Goal: Information Seeking & Learning: Learn about a topic

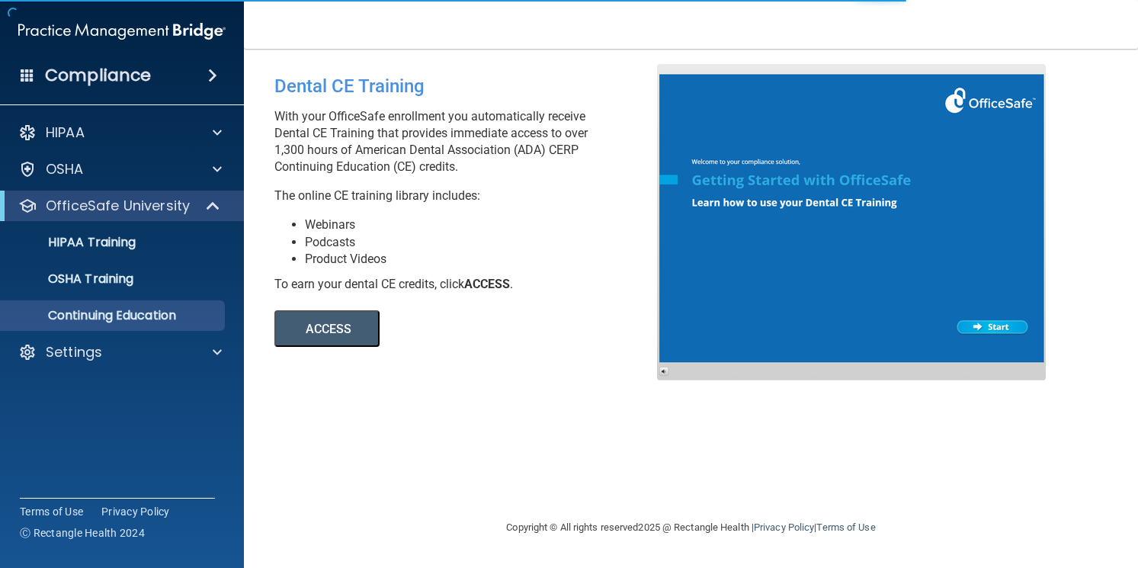
click at [290, 338] on button "ACCESS" at bounding box center [326, 328] width 105 height 37
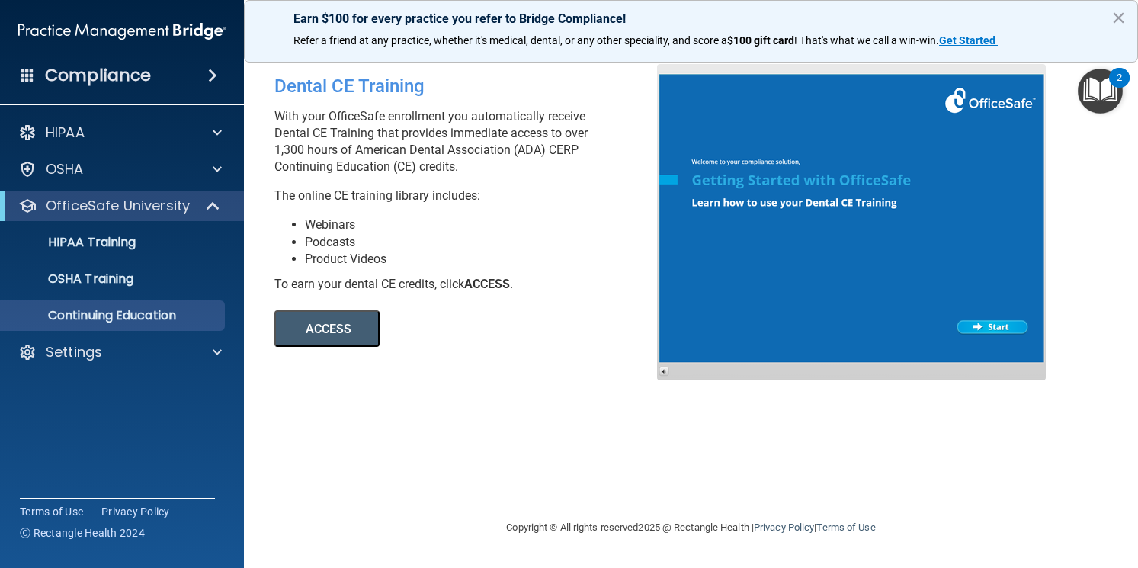
click at [315, 321] on button "ACCESS" at bounding box center [326, 328] width 105 height 37
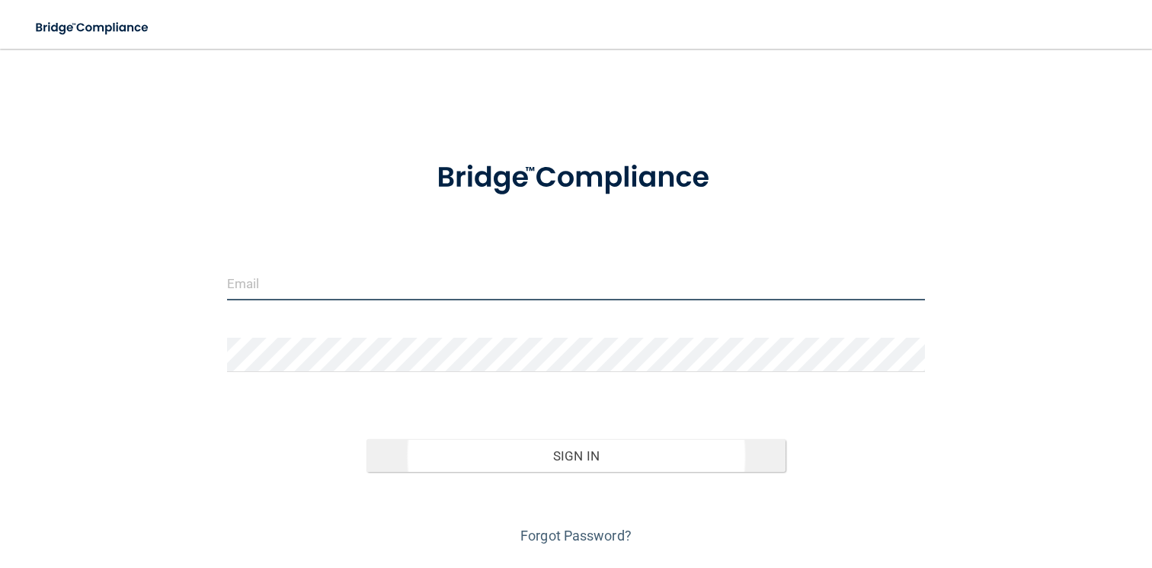
type input "[EMAIL_ADDRESS][DOMAIN_NAME]"
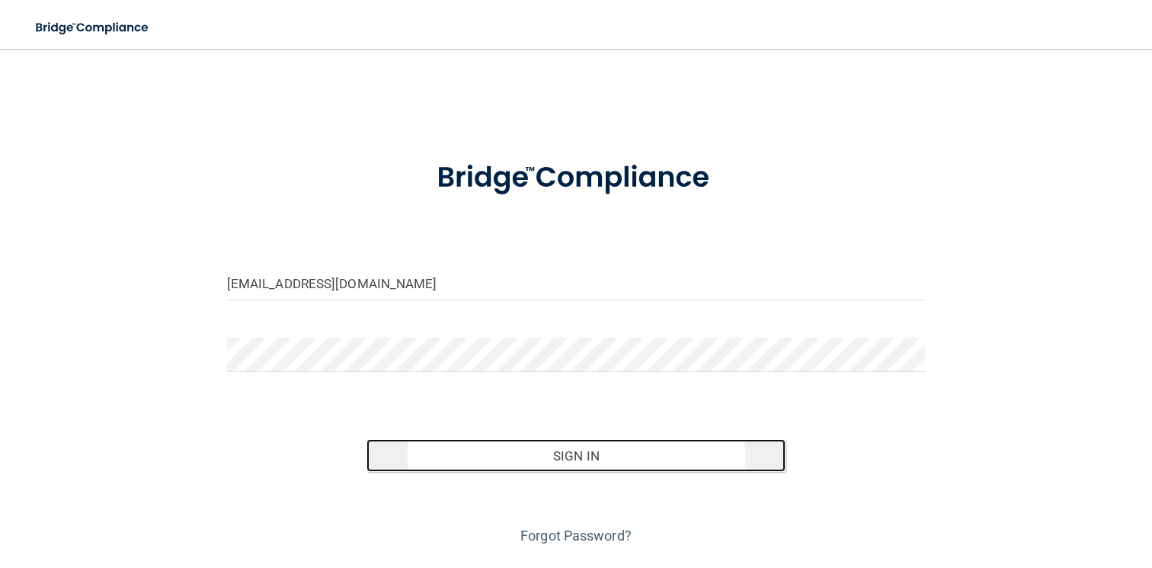
click at [523, 459] on button "Sign In" at bounding box center [575, 456] width 419 height 34
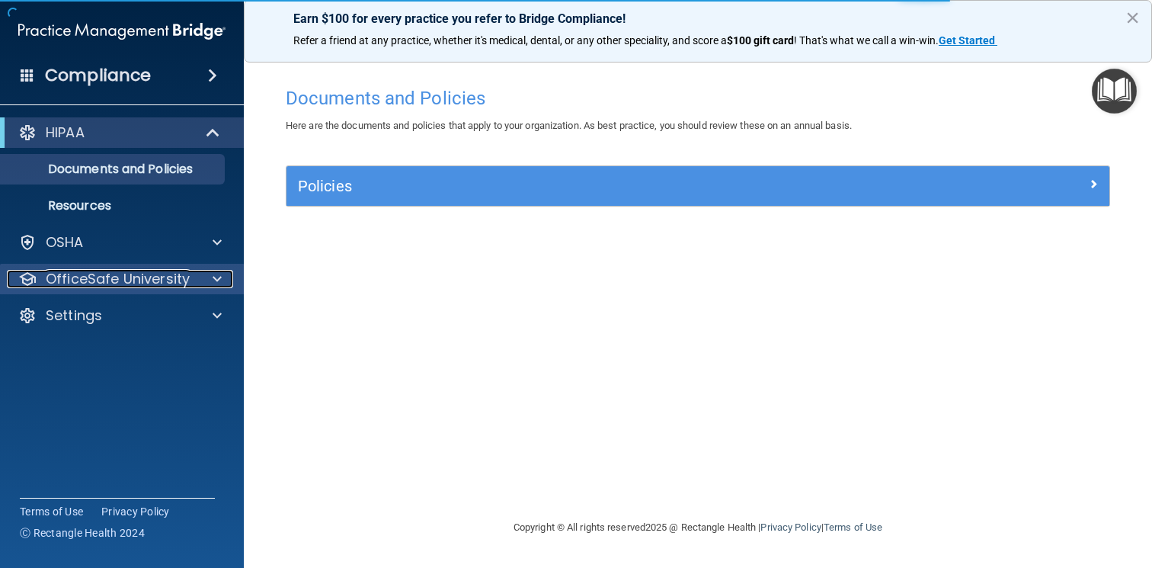
click at [193, 287] on div "OfficeSafe University" at bounding box center [101, 279] width 189 height 18
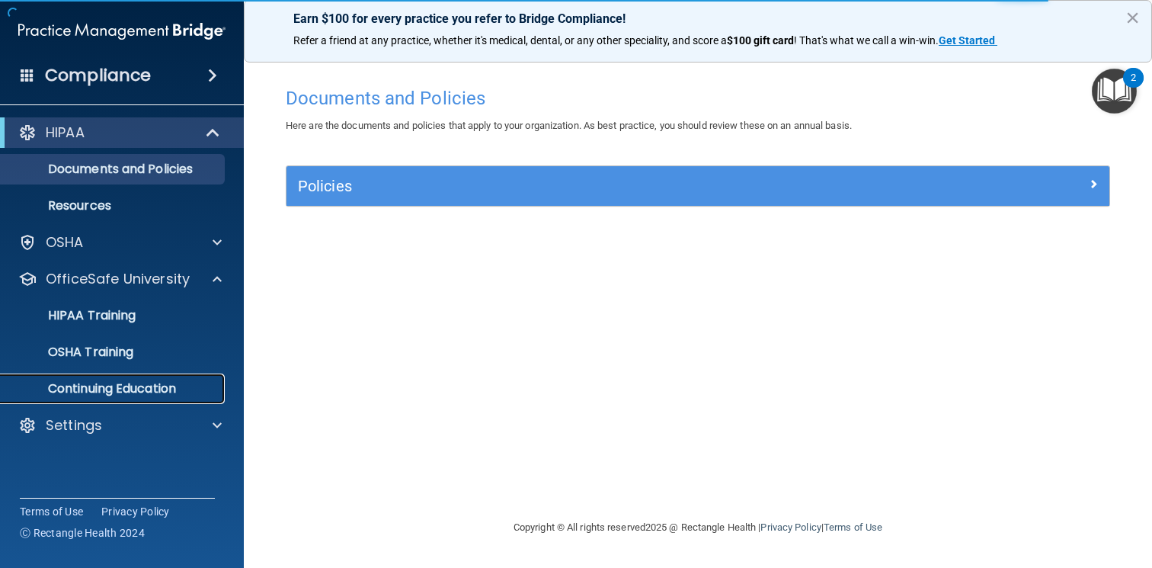
click at [130, 382] on p "Continuing Education" at bounding box center [114, 388] width 208 height 15
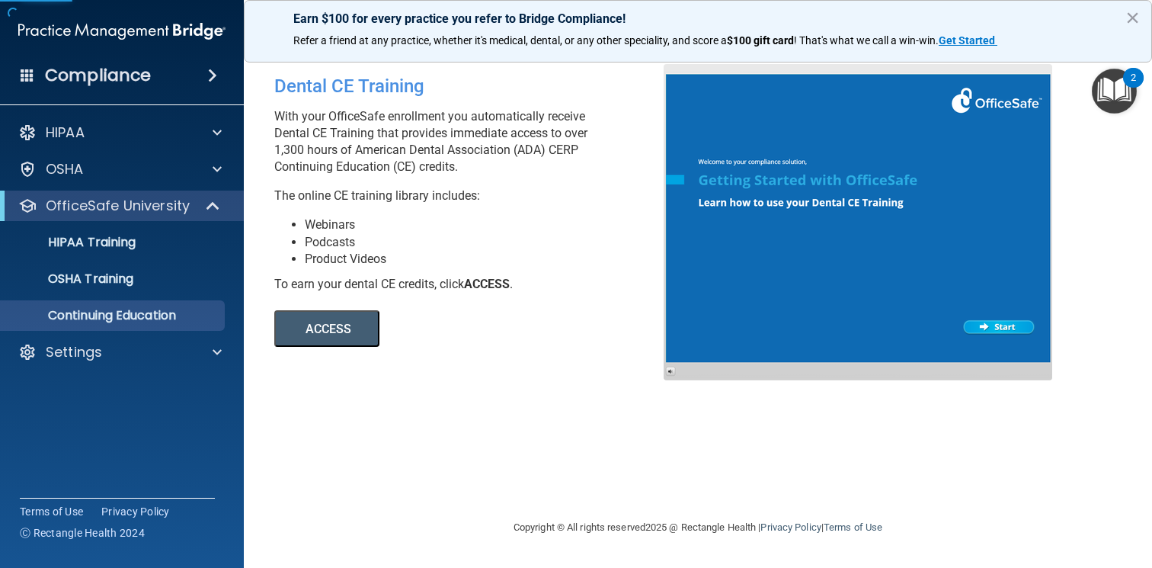
click at [331, 324] on button "ACCESS" at bounding box center [326, 328] width 105 height 37
